Goal: Information Seeking & Learning: Check status

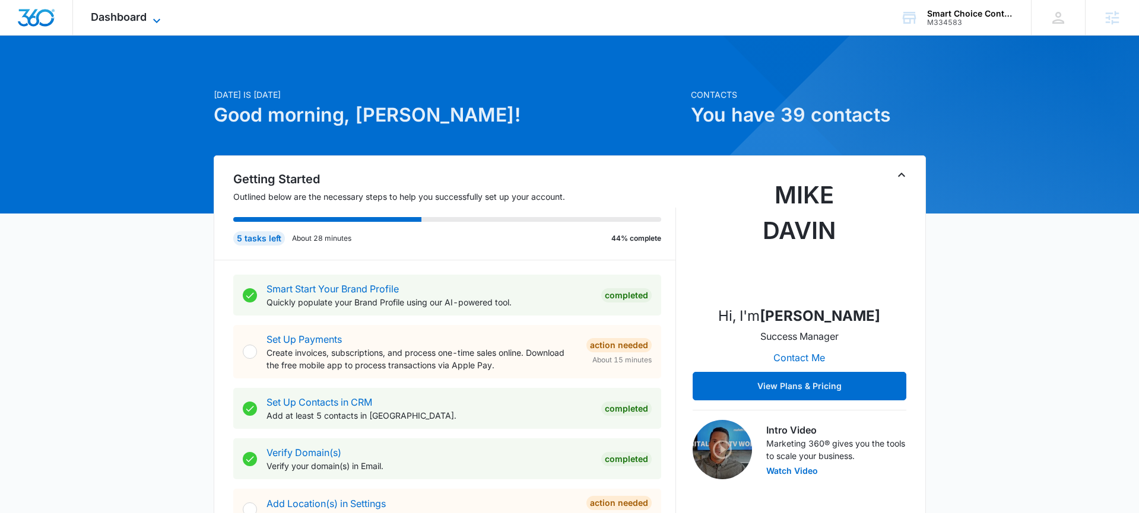
click at [126, 22] on span "Dashboard" at bounding box center [119, 17] width 56 height 12
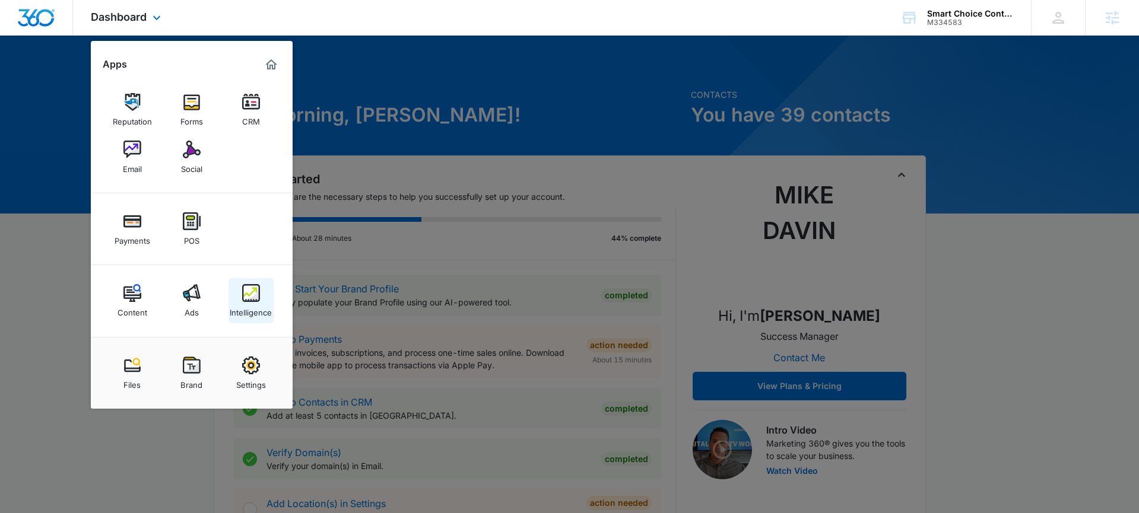
click at [248, 306] on div "Intelligence" at bounding box center [251, 309] width 42 height 15
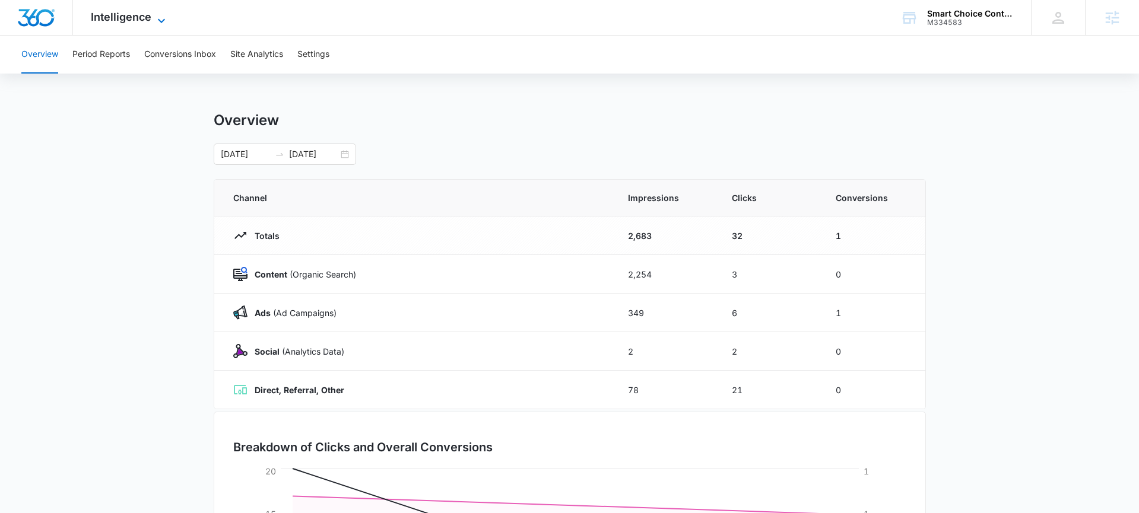
click at [145, 19] on span "Intelligence" at bounding box center [121, 17] width 61 height 12
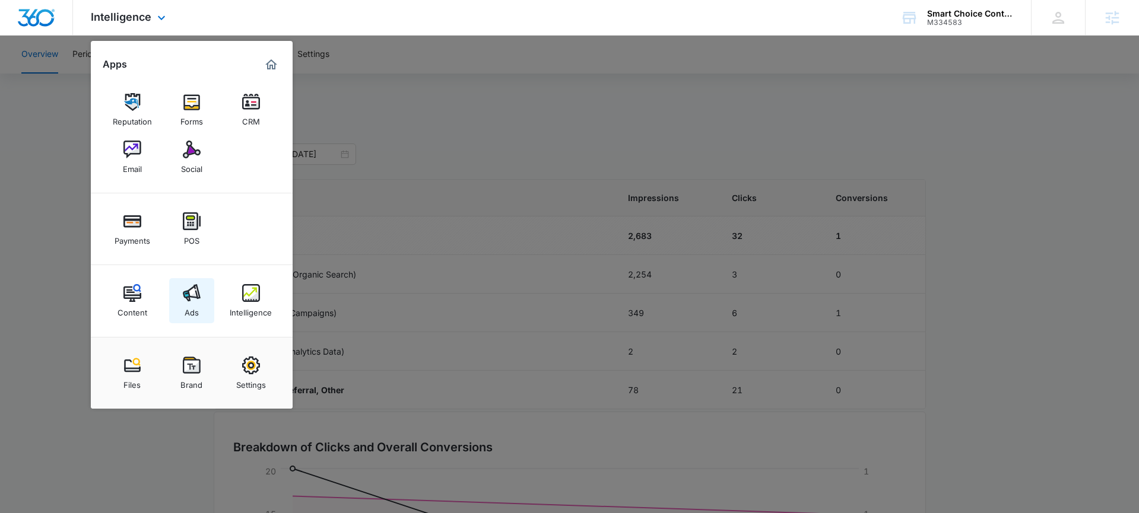
click at [183, 299] on img at bounding box center [192, 293] width 18 height 18
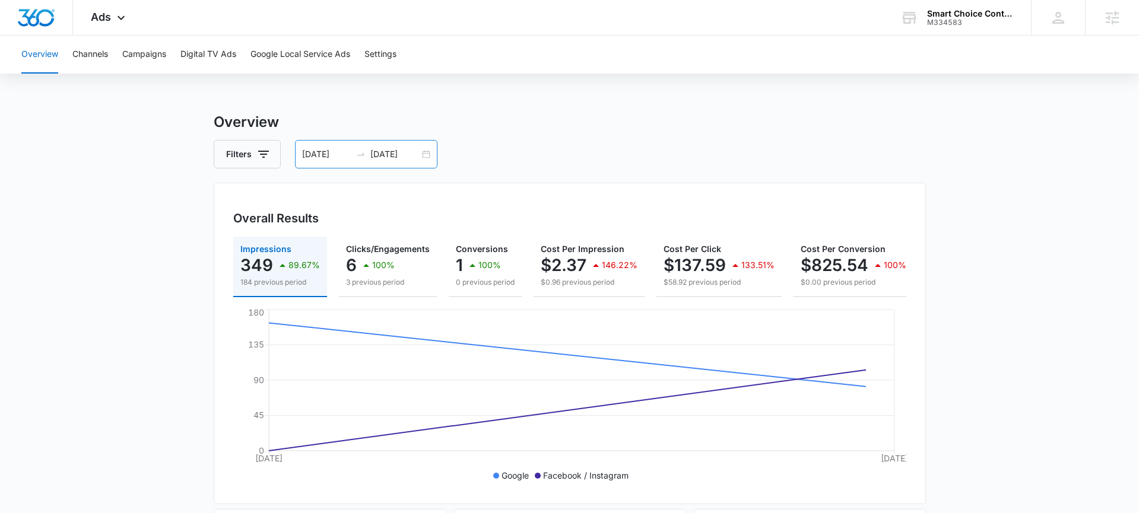
click at [428, 157] on div "10/08/2025 10/09/2025" at bounding box center [366, 154] width 142 height 28
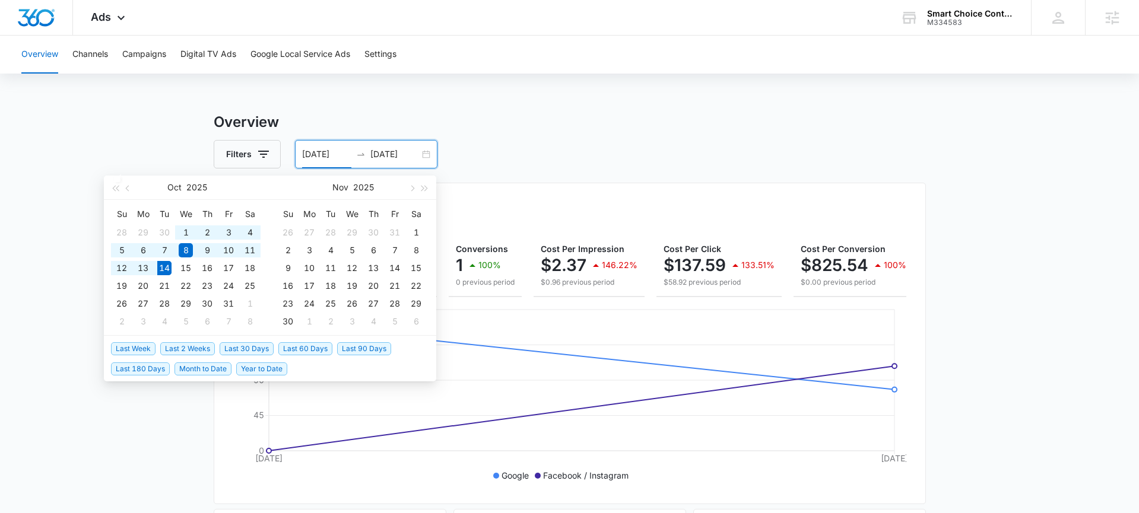
click at [224, 347] on span "Last 30 Days" at bounding box center [247, 348] width 54 height 13
type input "09/14/2025"
type input "10/14/2025"
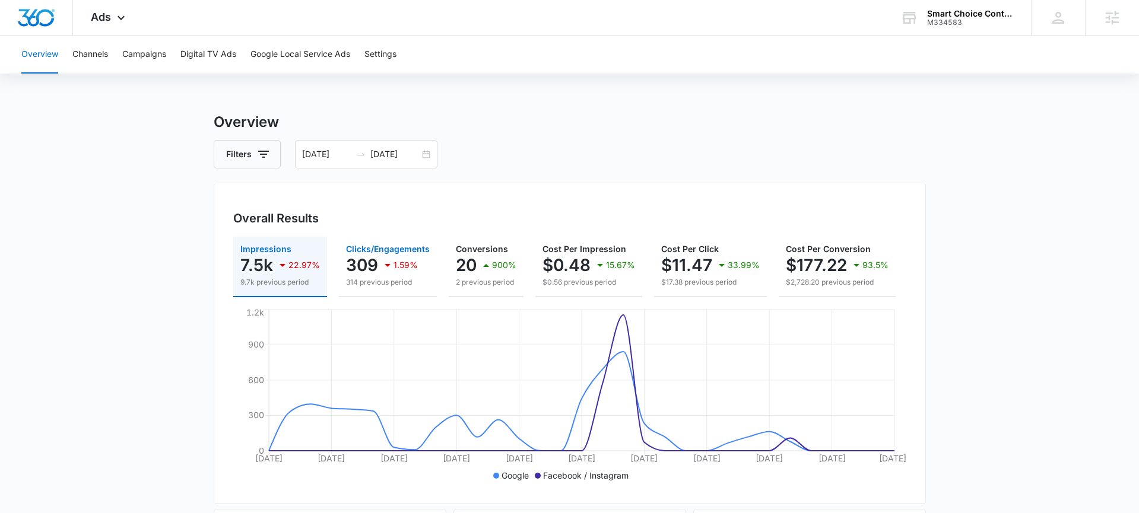
click at [394, 271] on div "1.59%" at bounding box center [398, 265] width 37 height 24
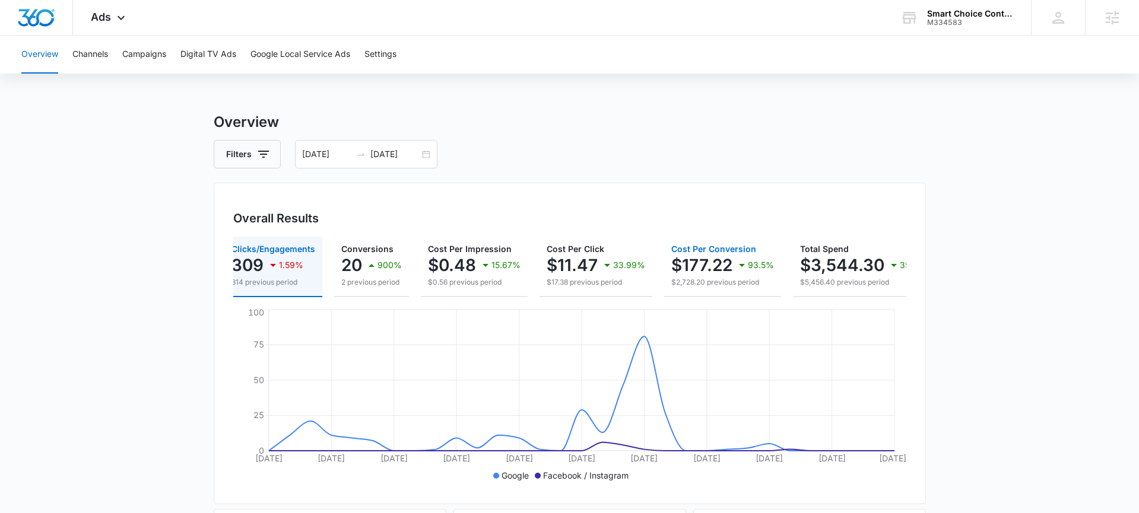
scroll to position [0, 116]
click at [805, 270] on p "$3,544.30" at bounding box center [840, 265] width 84 height 19
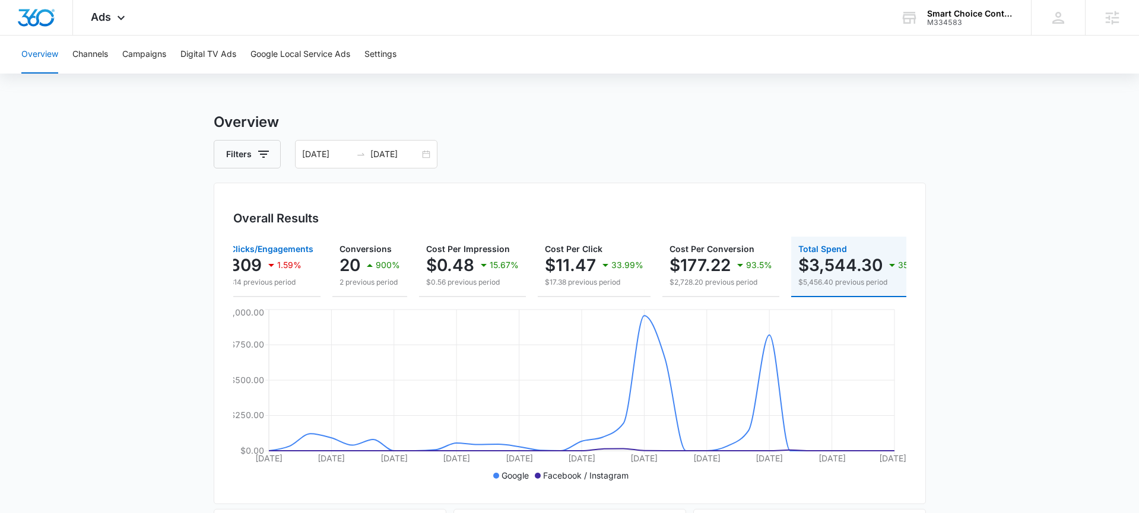
click at [292, 267] on p "1.59%" at bounding box center [289, 265] width 24 height 8
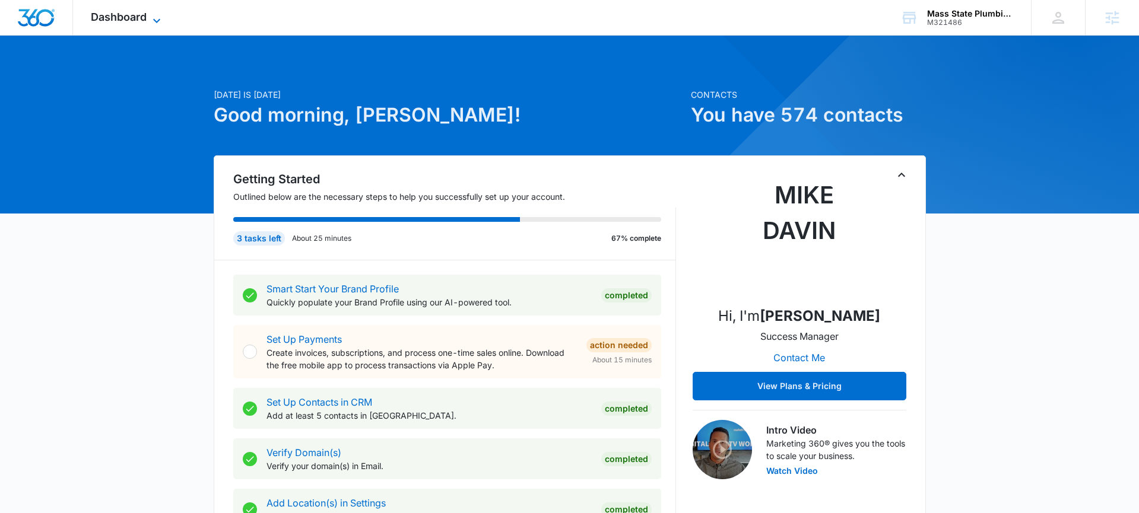
click at [158, 19] on icon at bounding box center [157, 21] width 14 height 14
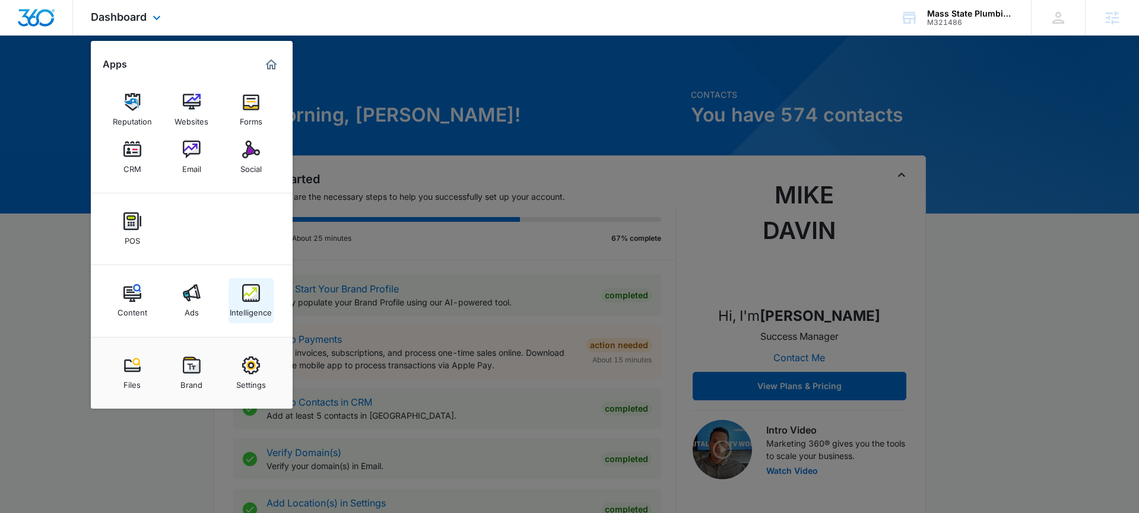
click at [243, 290] on img at bounding box center [251, 293] width 18 height 18
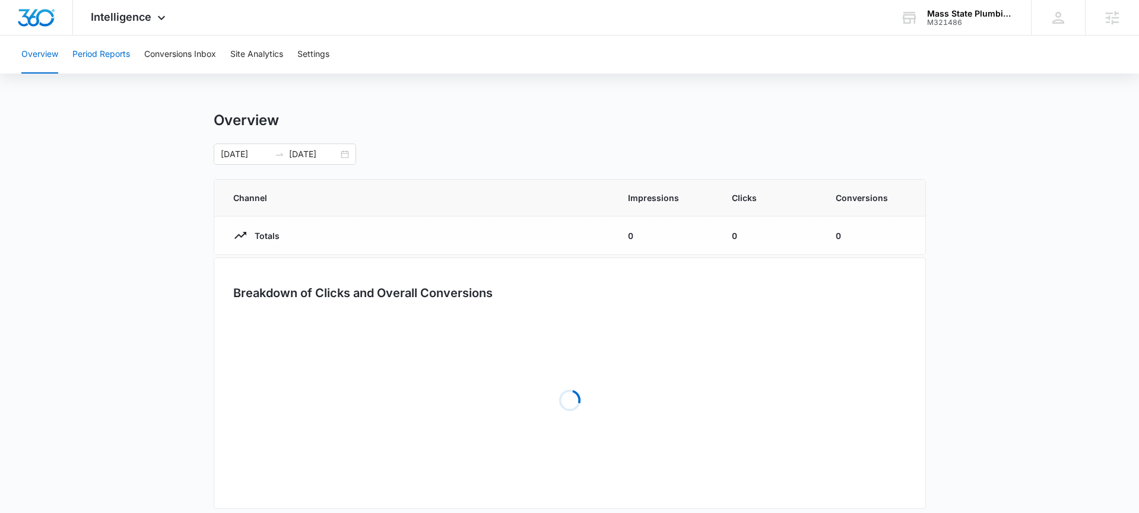
click at [114, 61] on button "Period Reports" at bounding box center [101, 55] width 58 height 38
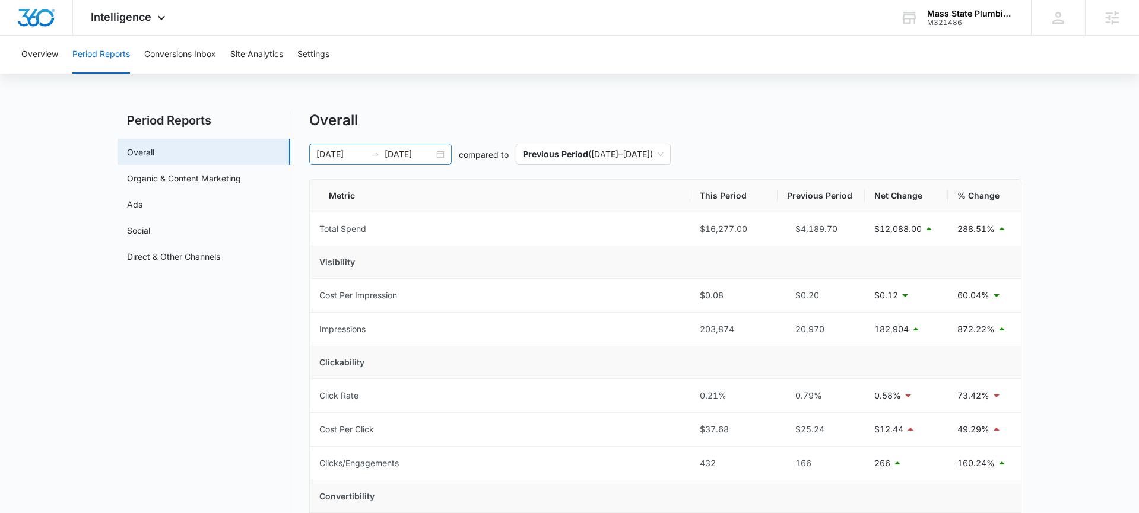
click at [439, 154] on div "04/11/2025 10/08/2025" at bounding box center [380, 154] width 142 height 21
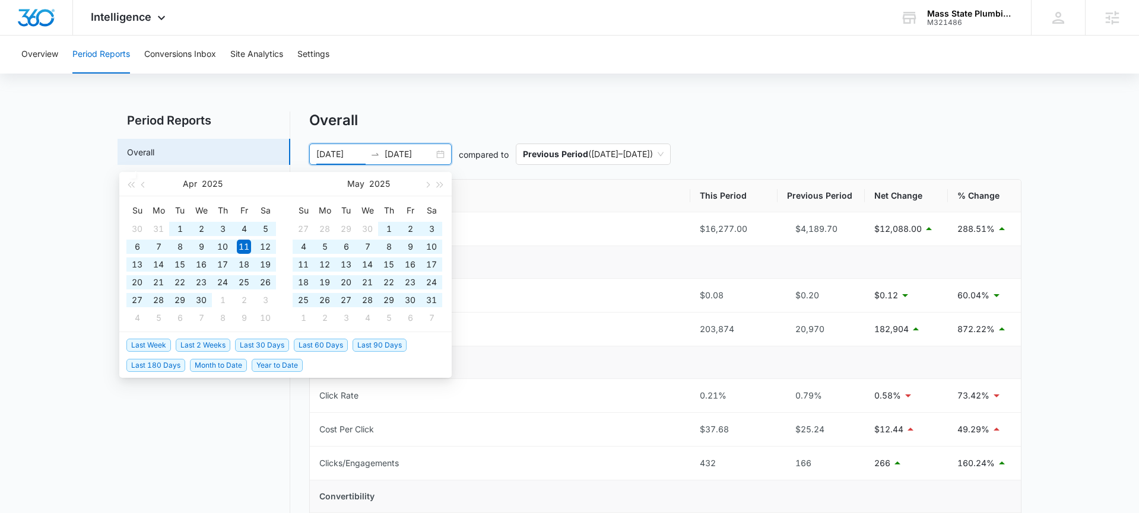
click at [262, 364] on span "Year to Date" at bounding box center [277, 365] width 51 height 13
type input "01/01/2025"
type input "10/13/2025"
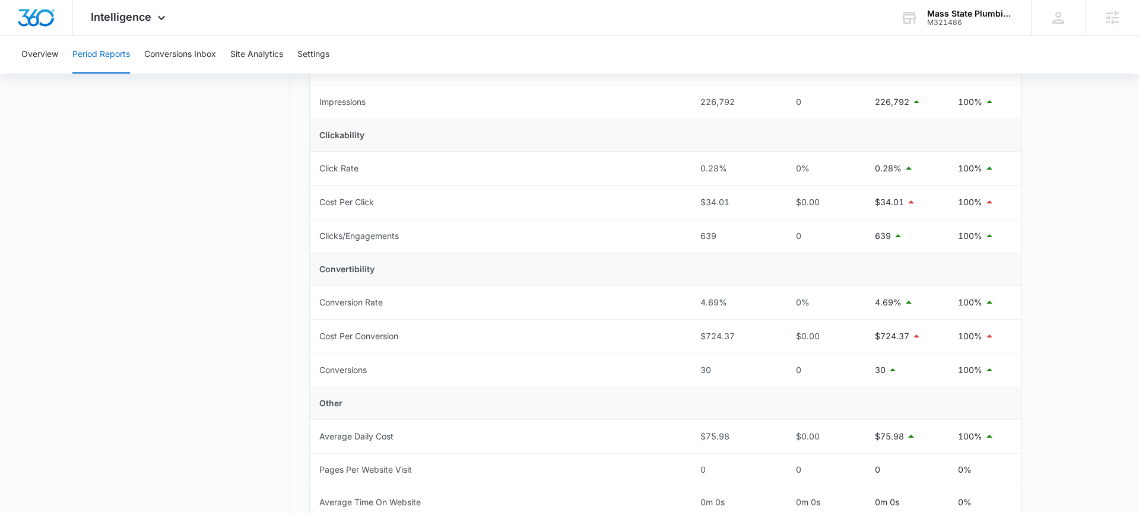
scroll to position [217, 0]
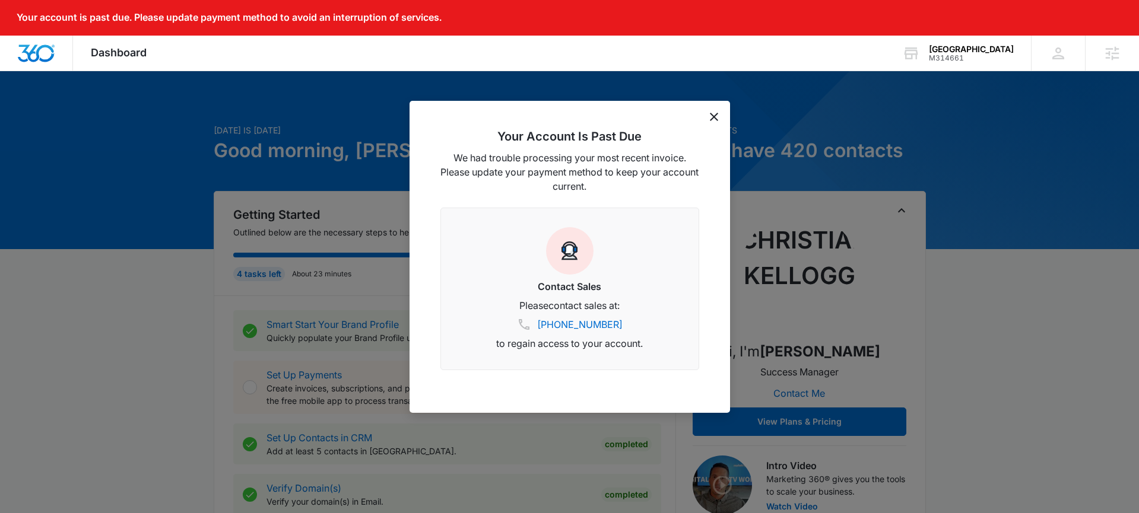
click at [709, 113] on div "Your Account Is Past Due We had trouble processing your most recent invoice. Pl…" at bounding box center [570, 257] width 321 height 312
click at [711, 115] on icon "dismiss this dialog" at bounding box center [714, 117] width 8 height 8
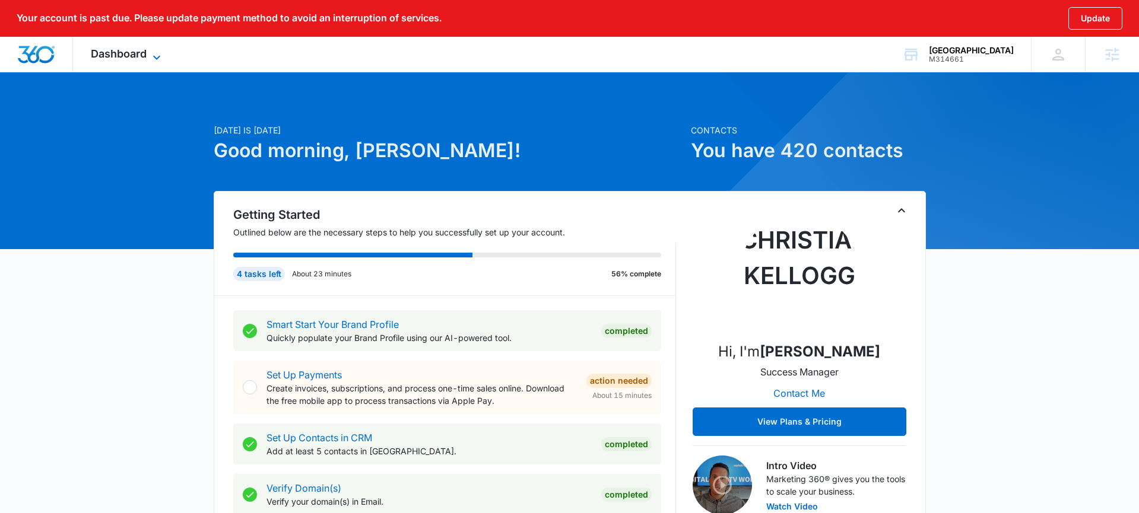
click at [112, 47] on span "Dashboard" at bounding box center [119, 53] width 56 height 12
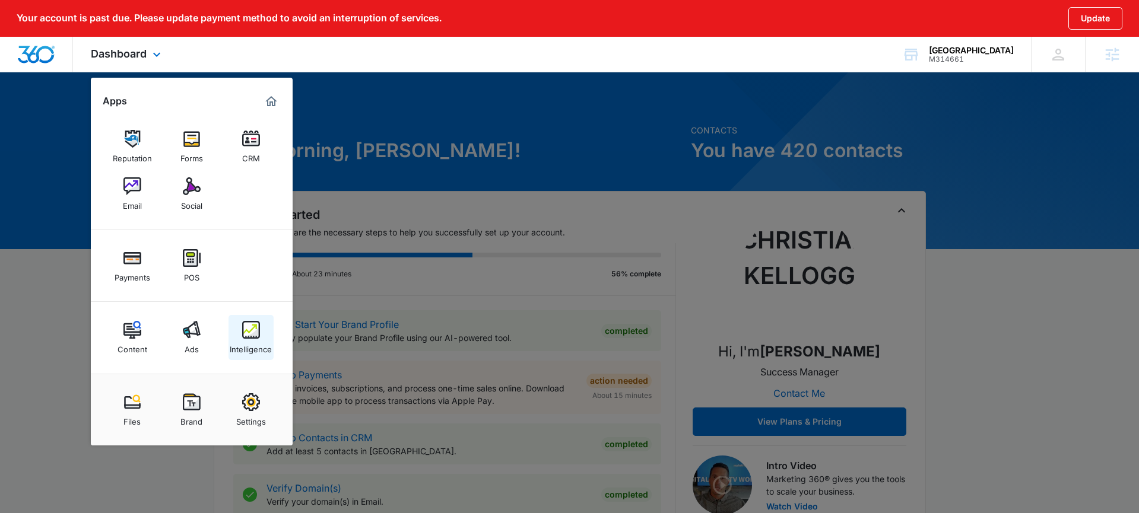
click at [250, 332] on img at bounding box center [251, 330] width 18 height 18
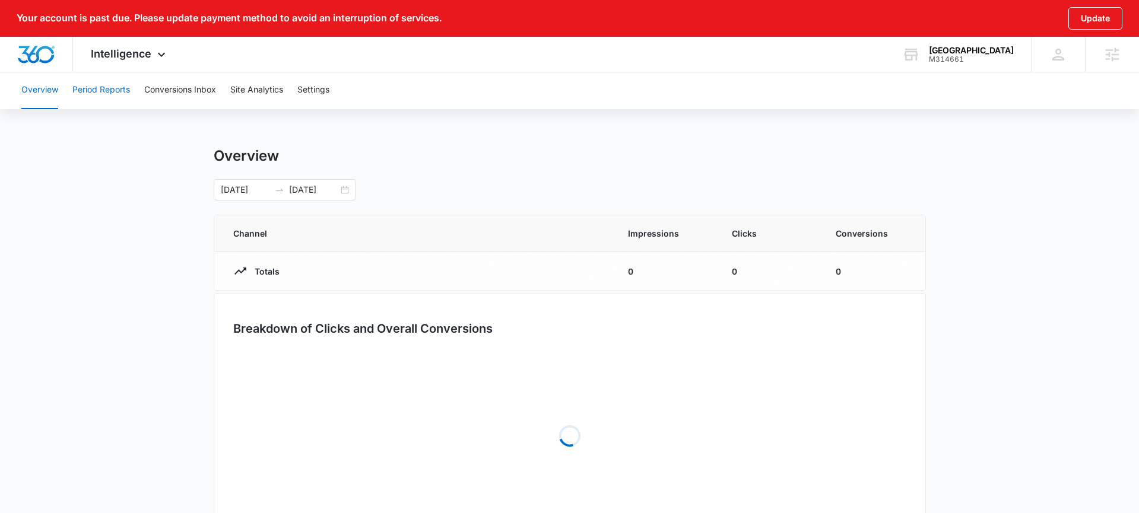
click at [105, 99] on button "Period Reports" at bounding box center [101, 90] width 58 height 38
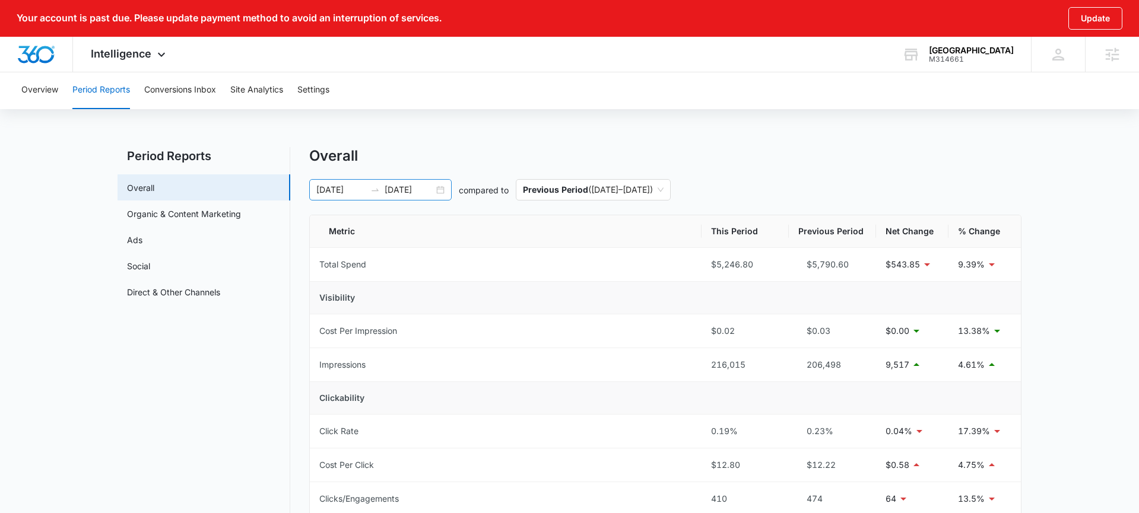
click at [437, 192] on div "08/19/2025 09/18/2025" at bounding box center [380, 189] width 142 height 21
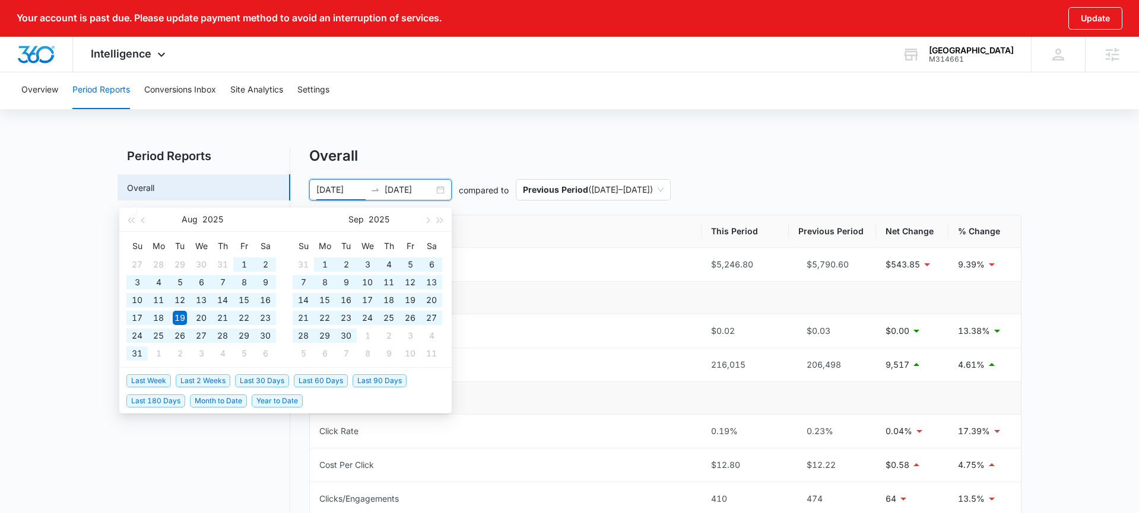
click at [280, 396] on span "Year to Date" at bounding box center [277, 401] width 51 height 13
type input "01/01/2025"
type input "10/13/2025"
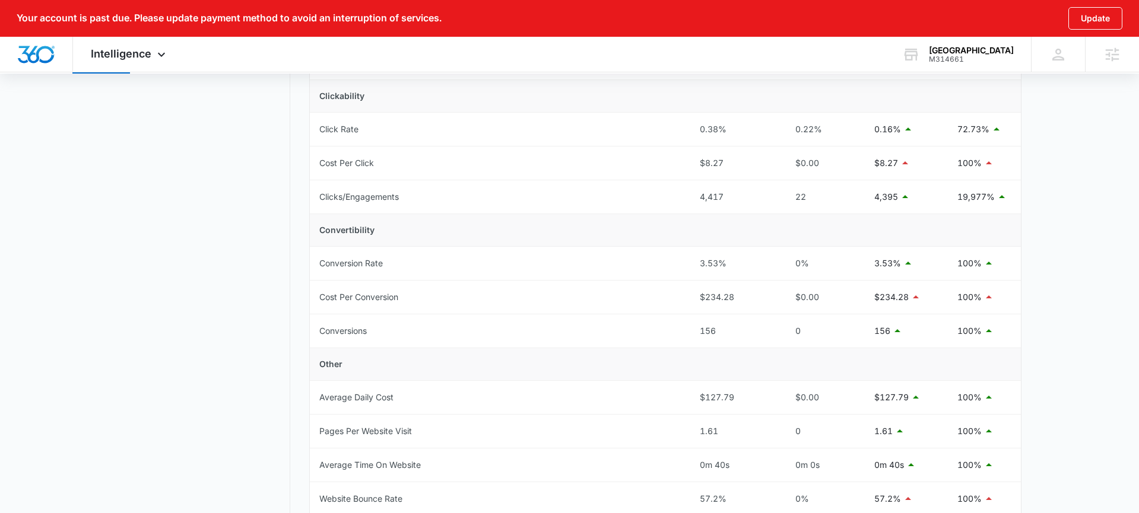
scroll to position [304, 0]
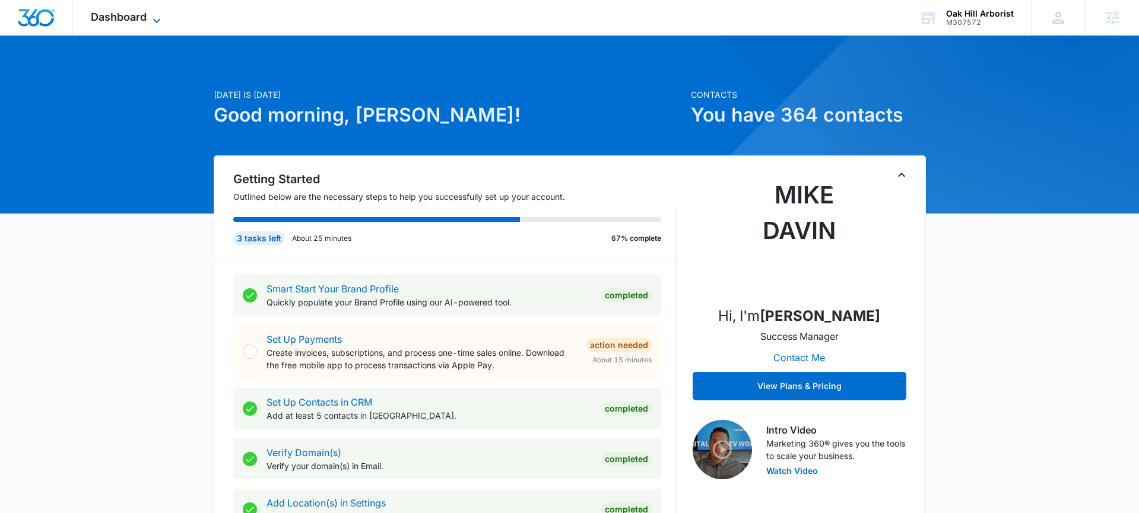
click at [136, 20] on span "Dashboard" at bounding box center [119, 17] width 56 height 12
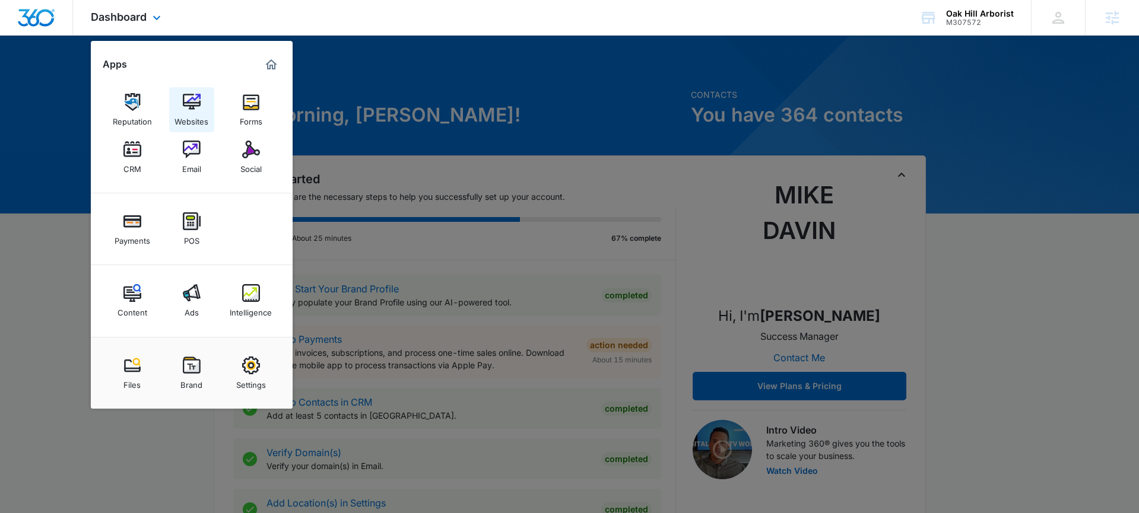
click at [198, 106] on img at bounding box center [192, 102] width 18 height 18
